Goal: Transaction & Acquisition: Subscribe to service/newsletter

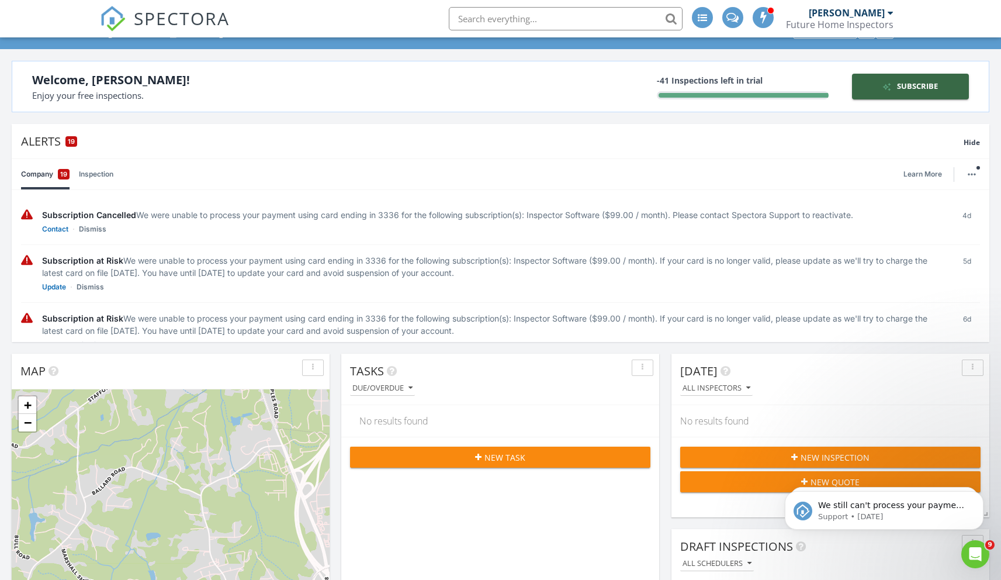
scroll to position [60, 0]
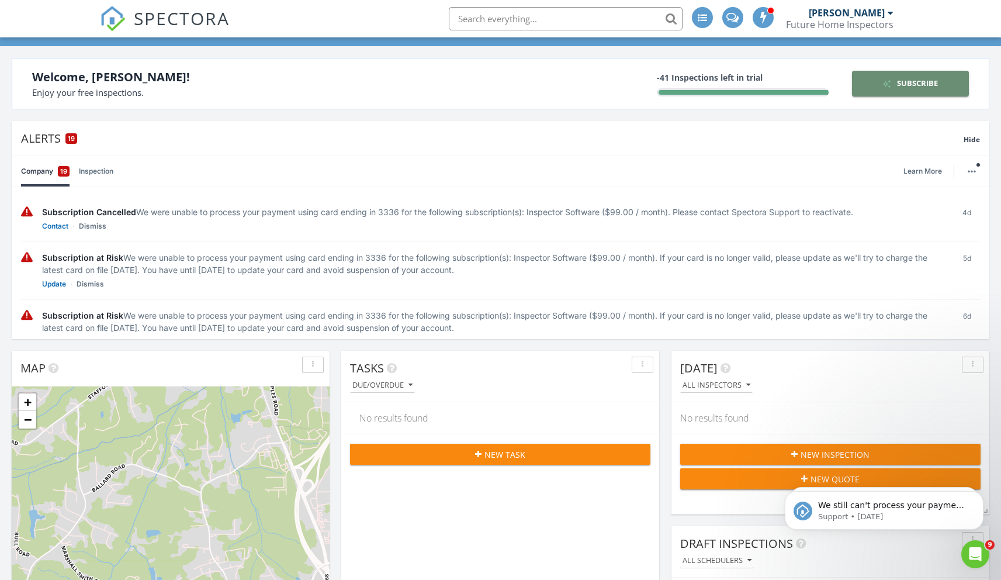
click at [898, 84] on div "Subscribe" at bounding box center [911, 84] width 108 height 12
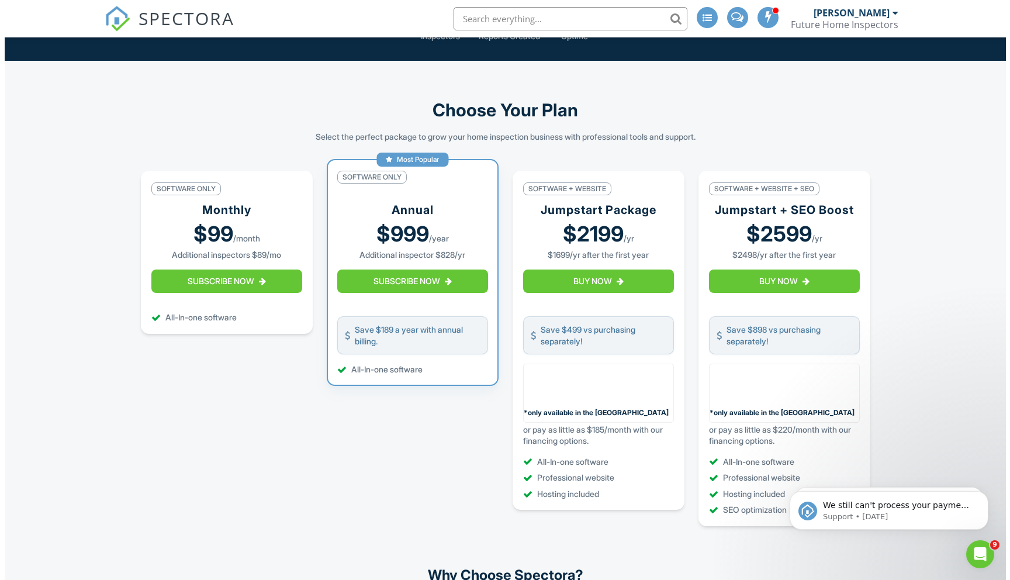
scroll to position [135, 0]
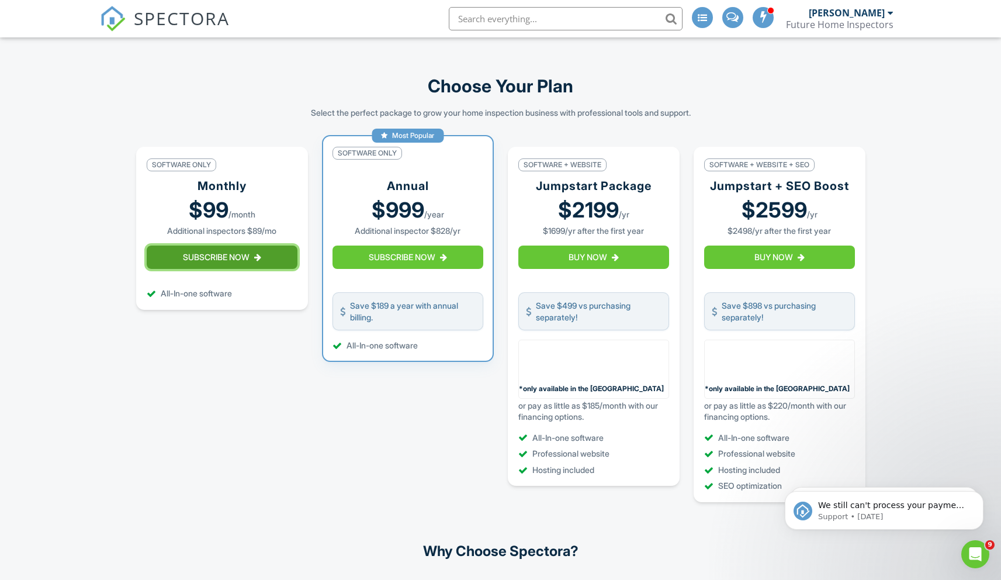
click at [259, 269] on button "Subscribe Now" at bounding box center [222, 256] width 151 height 23
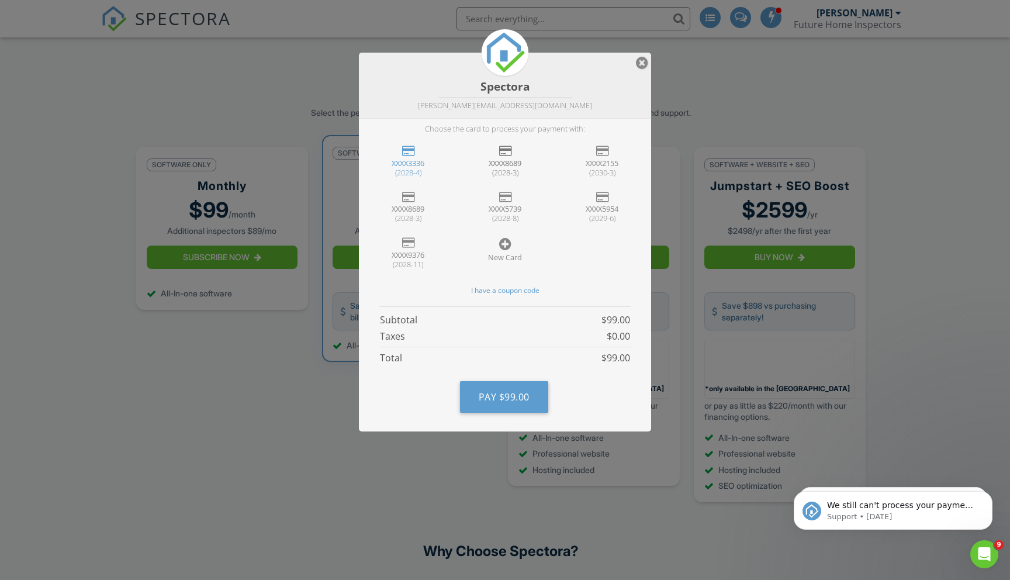
click at [500, 161] on div "XXXX8689" at bounding box center [505, 162] width 74 height 9
click at [510, 168] on div "(2028-3)" at bounding box center [505, 172] width 74 height 9
click at [504, 404] on button "Pay $99.00" at bounding box center [504, 397] width 88 height 32
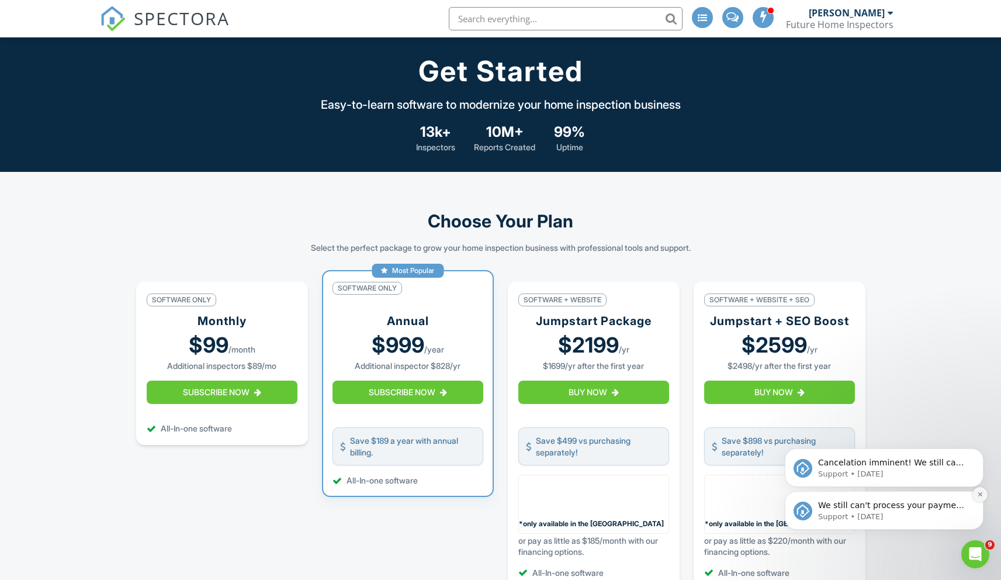
click at [979, 494] on icon "Dismiss notification" at bounding box center [979, 494] width 4 height 4
click at [979, 494] on icon "Dismiss notification" at bounding box center [980, 495] width 4 height 4
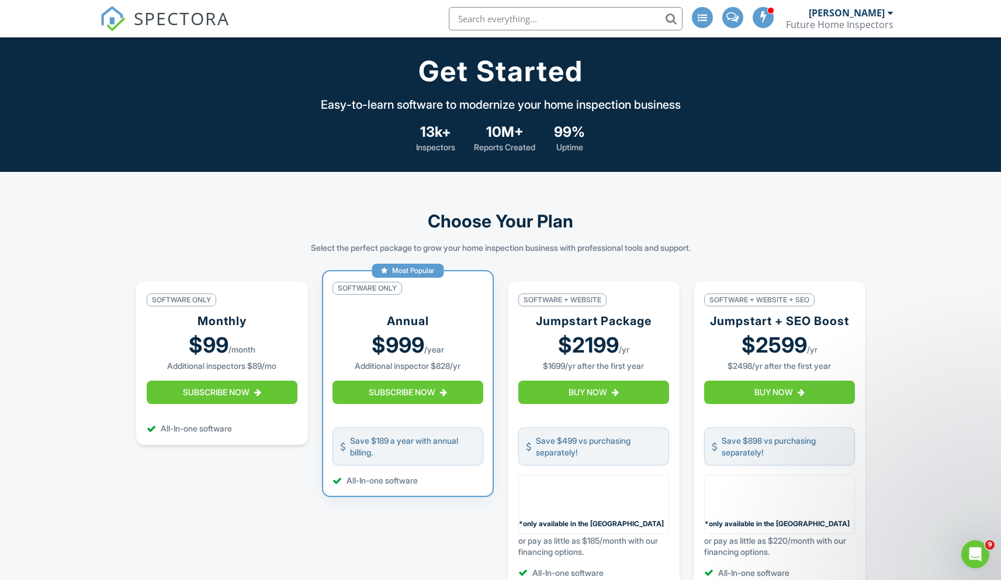
click at [880, 20] on div "Future Home Inspectors" at bounding box center [840, 25] width 108 height 12
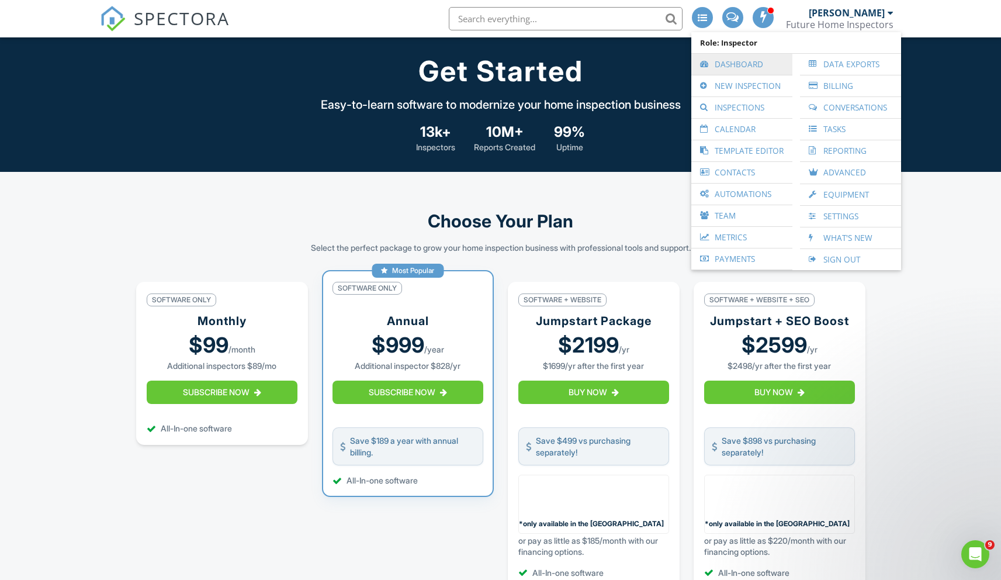
click at [738, 71] on link "Dashboard" at bounding box center [741, 64] width 89 height 21
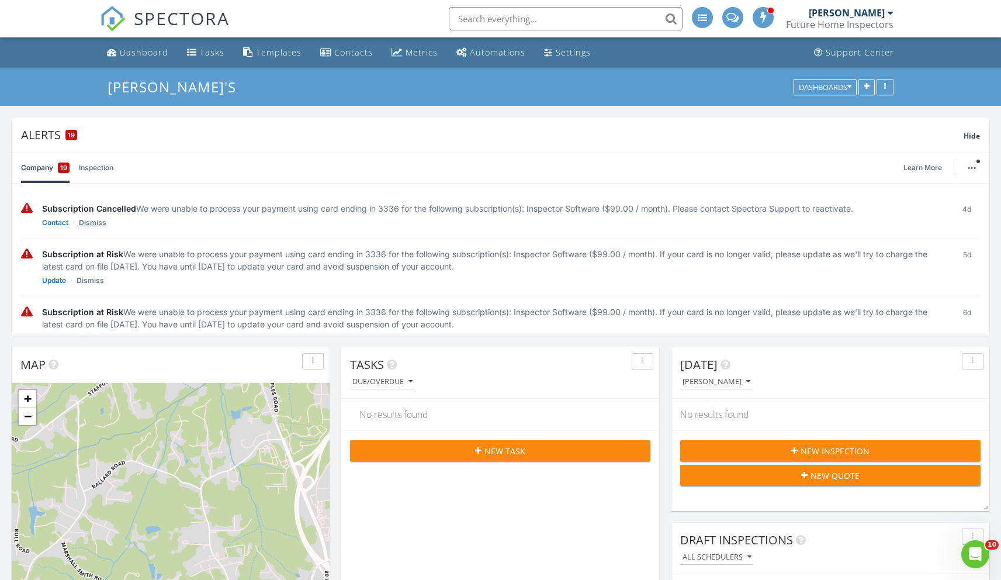
click at [88, 221] on link "Dismiss" at bounding box center [92, 223] width 27 height 12
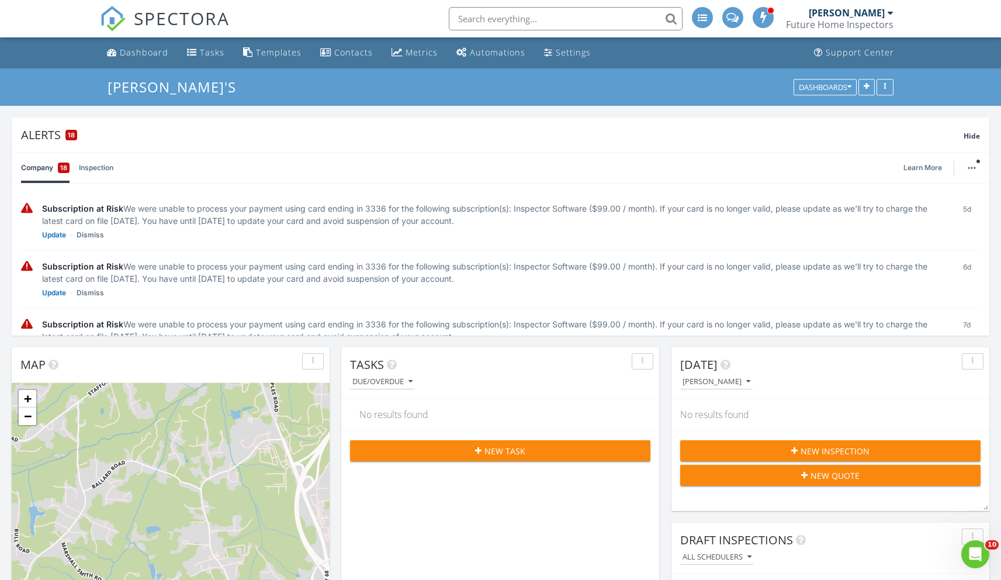
click at [88, 222] on div "Subscription at Risk We were unable to process your payment using card ending i…" at bounding box center [493, 214] width 902 height 25
click at [96, 238] on link "Dismiss" at bounding box center [90, 235] width 27 height 12
click at [85, 241] on link "Dismiss" at bounding box center [90, 235] width 27 height 12
click at [95, 234] on link "Dismiss" at bounding box center [90, 235] width 27 height 12
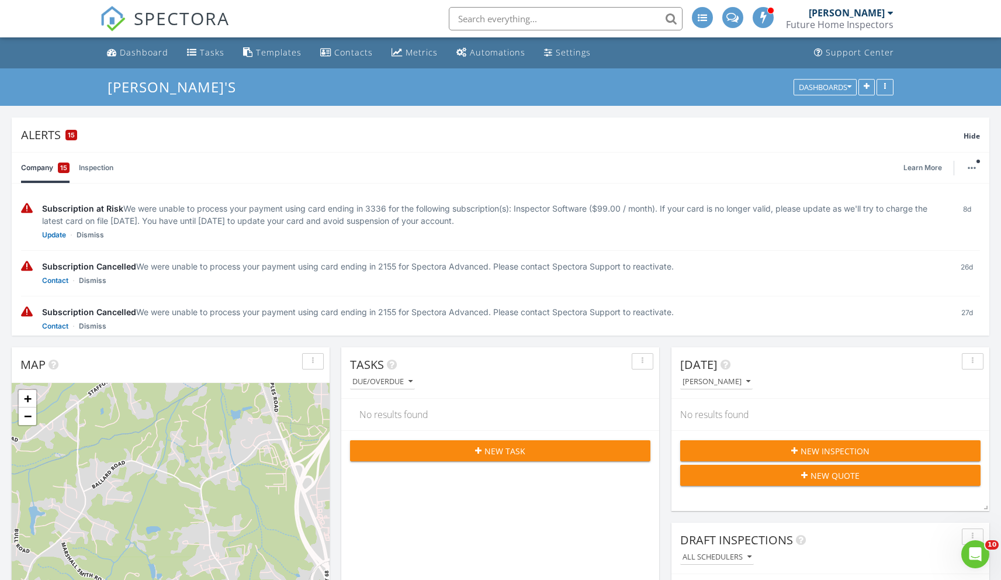
click at [95, 234] on link "Dismiss" at bounding box center [90, 235] width 27 height 12
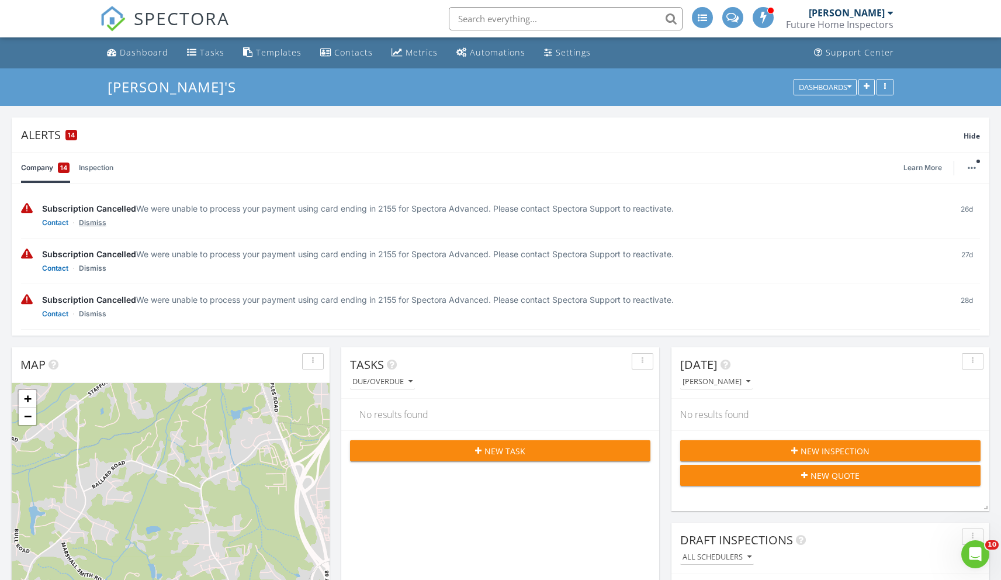
click at [95, 221] on link "Dismiss" at bounding box center [92, 223] width 27 height 12
click at [87, 228] on link "Dismiss" at bounding box center [92, 223] width 27 height 12
click at [91, 226] on link "Dismiss" at bounding box center [92, 223] width 27 height 12
click at [93, 228] on link "Dismiss" at bounding box center [92, 223] width 27 height 12
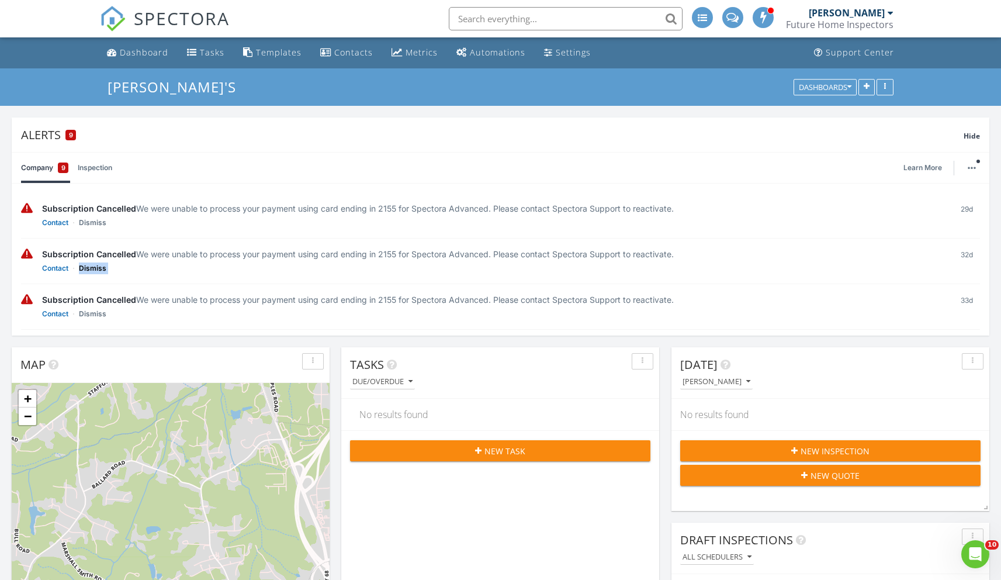
click at [93, 228] on link "Dismiss" at bounding box center [92, 223] width 27 height 12
click at [92, 223] on link "Dismiss" at bounding box center [92, 223] width 27 height 12
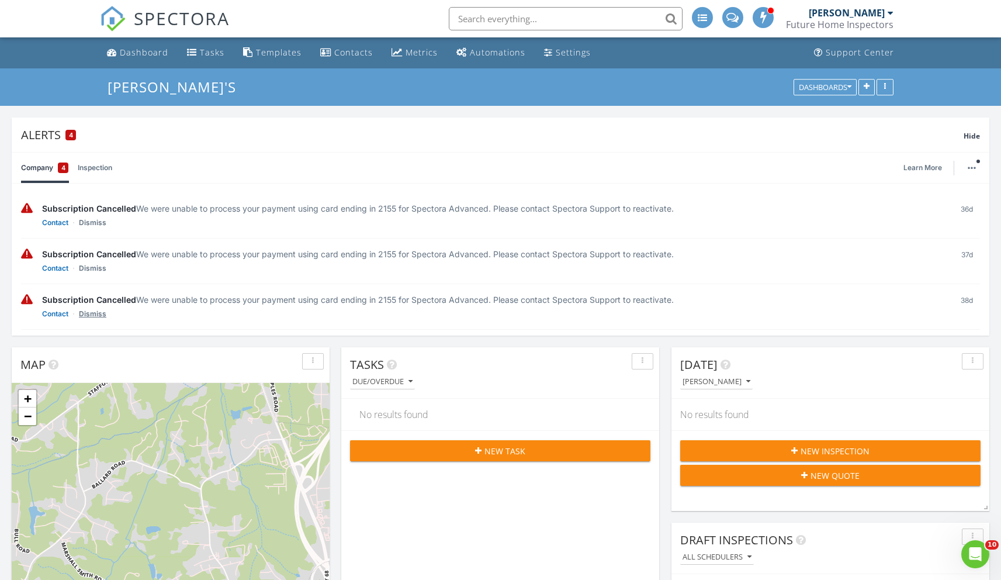
click at [91, 228] on link "Dismiss" at bounding box center [92, 223] width 27 height 12
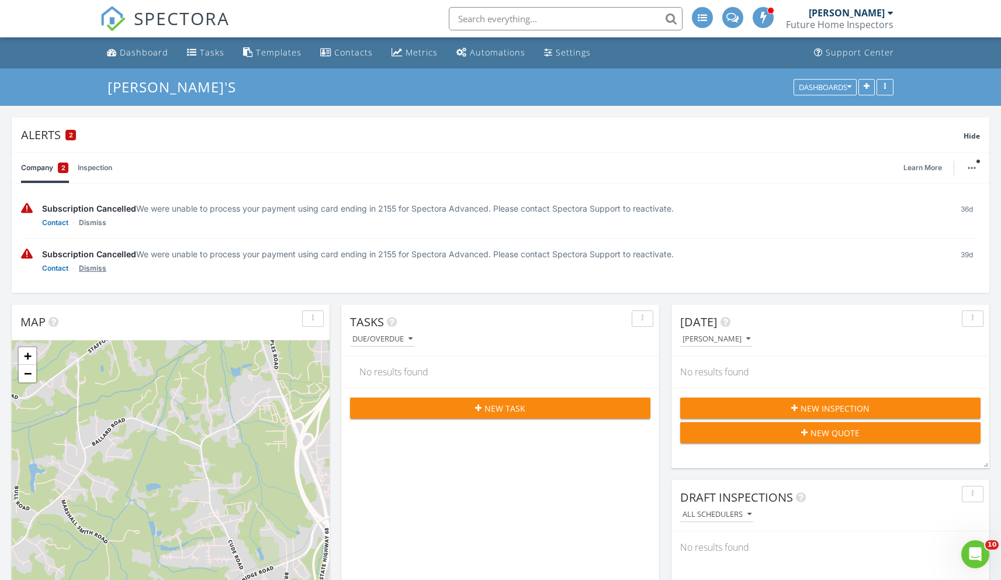
click at [94, 228] on link "Dismiss" at bounding box center [92, 223] width 27 height 12
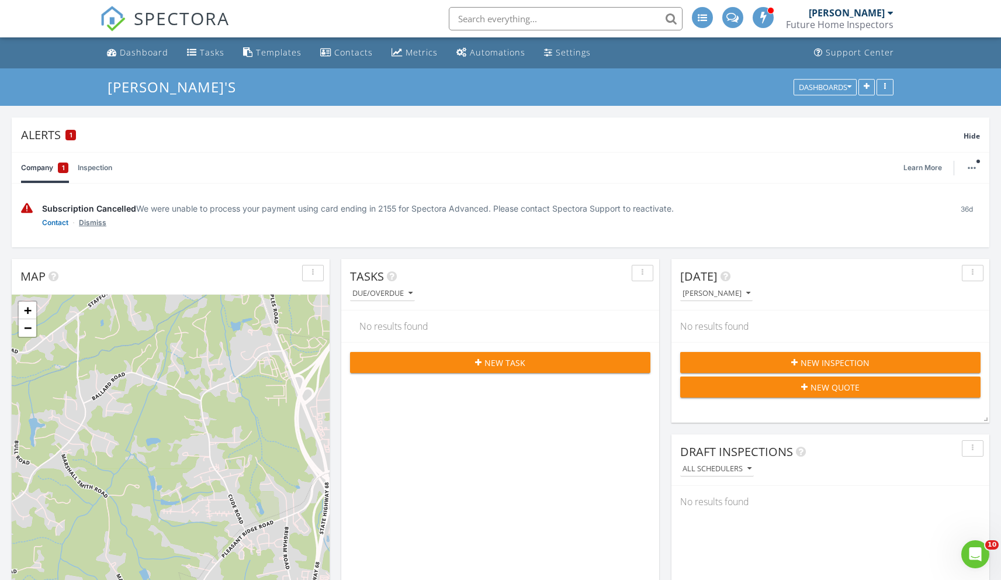
click at [95, 222] on link "Dismiss" at bounding box center [92, 223] width 27 height 12
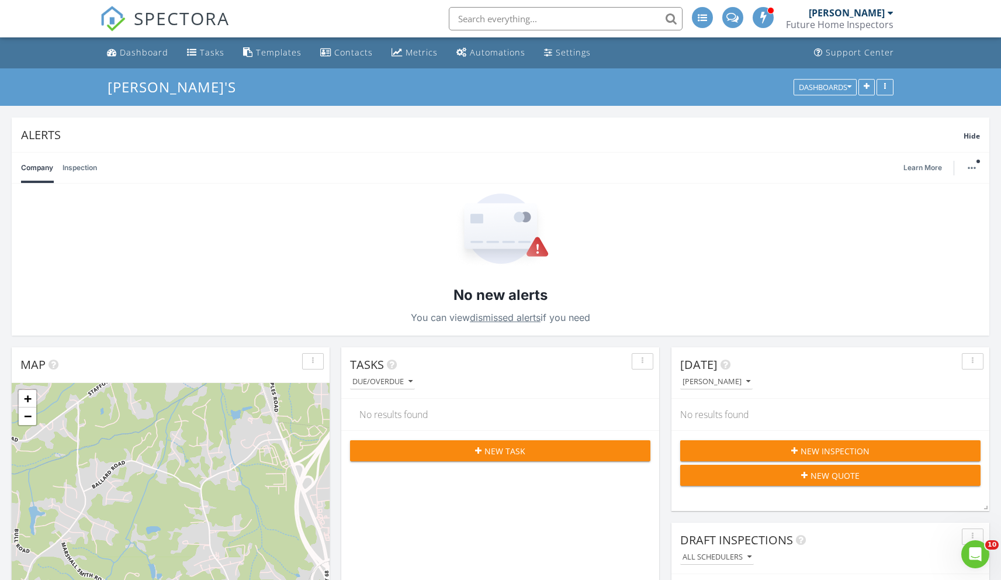
click at [99, 170] on div "Company Inspection Learn More" at bounding box center [500, 167] width 959 height 30
click at [90, 170] on link "Inspection" at bounding box center [80, 167] width 34 height 30
click at [52, 173] on link "Company" at bounding box center [37, 167] width 32 height 30
click at [977, 134] on span "Hide" at bounding box center [971, 136] width 16 height 10
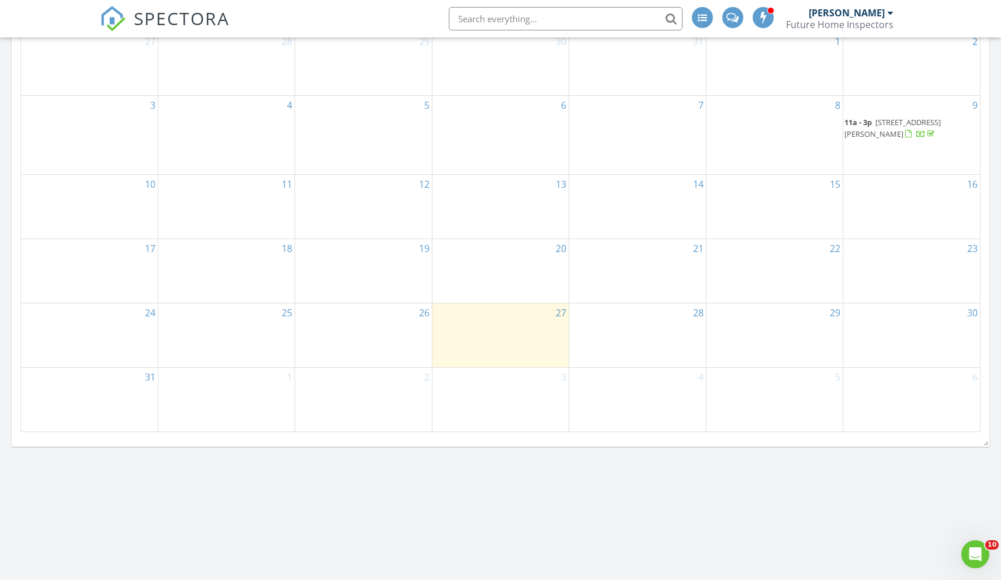
scroll to position [658, 0]
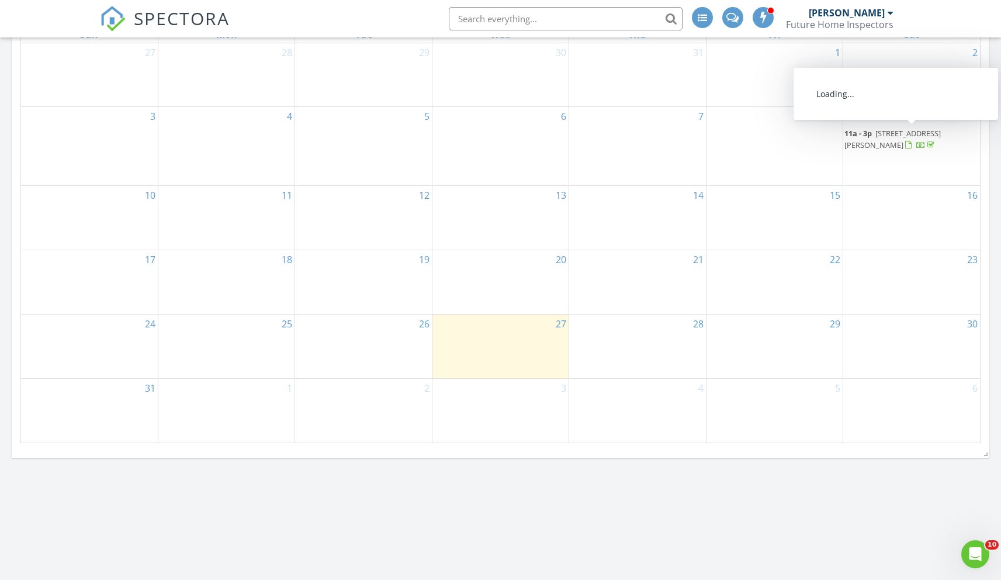
click at [937, 130] on span "5117 Reedy Fork School Rd, Greensboro 27405" at bounding box center [892, 139] width 96 height 22
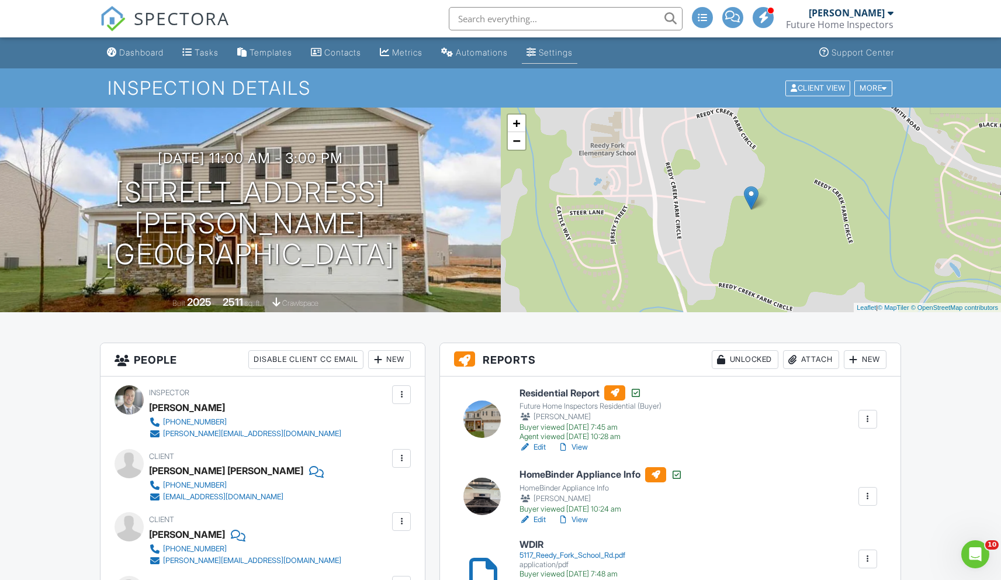
click at [564, 50] on div "Settings" at bounding box center [556, 52] width 34 height 10
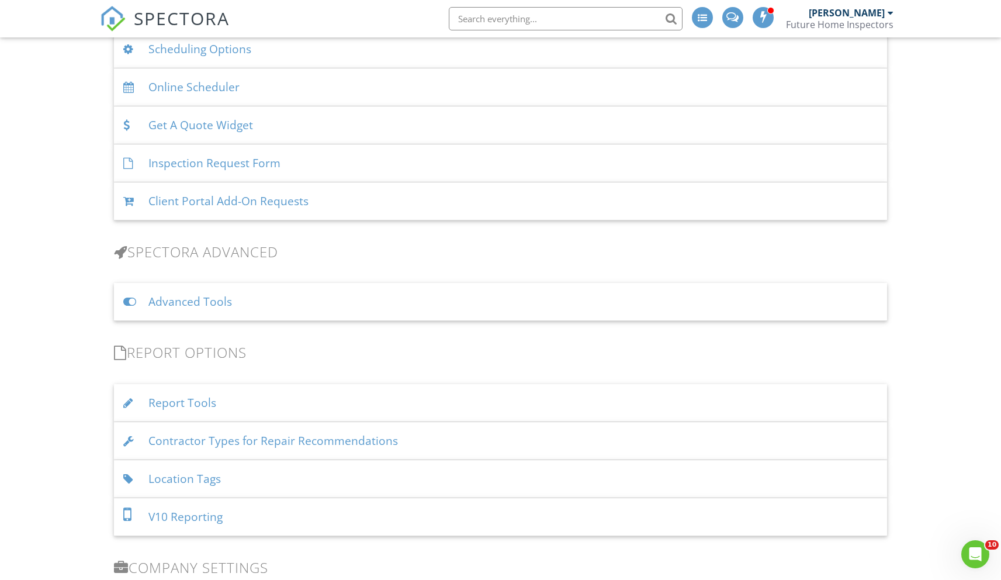
scroll to position [812, 0]
